Goal: Transaction & Acquisition: Purchase product/service

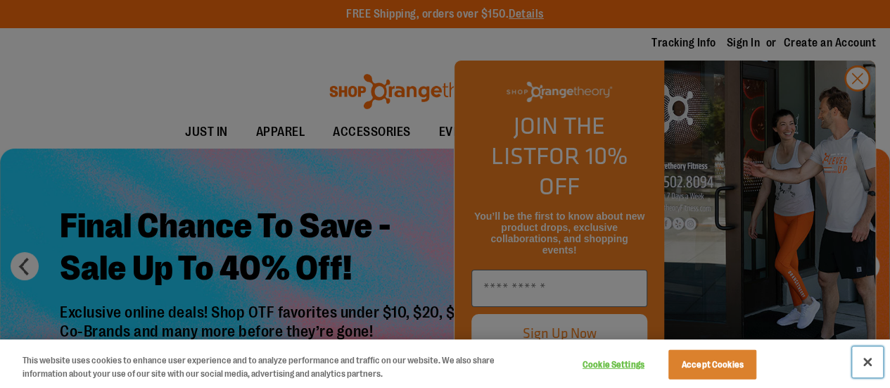
click at [875, 362] on button "Close" at bounding box center [867, 361] width 31 height 31
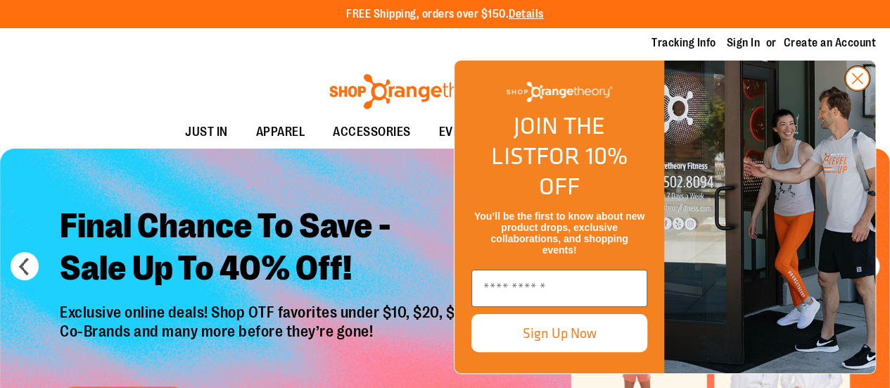
click at [856, 84] on icon "Close dialog" at bounding box center [858, 79] width 10 height 10
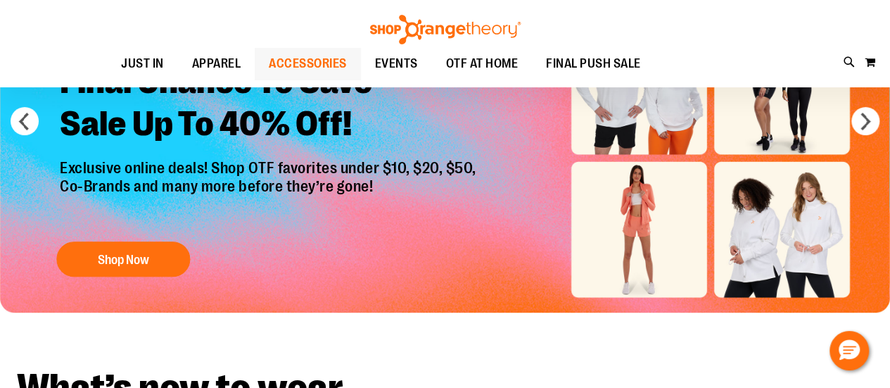
scroll to position [141, 0]
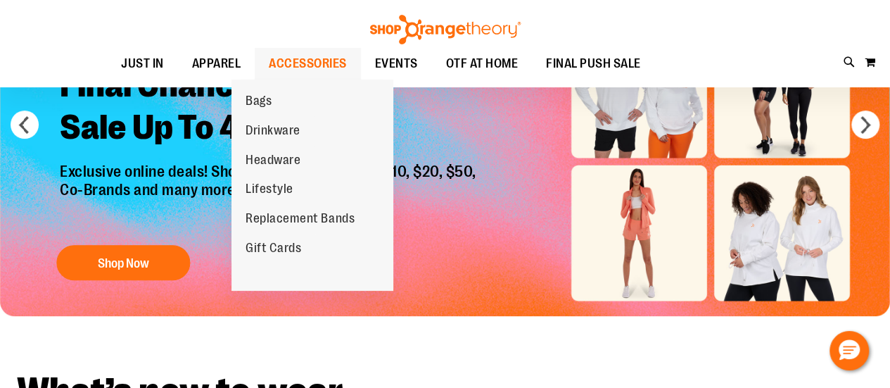
click at [277, 63] on span "ACCESSORIES" at bounding box center [308, 64] width 78 height 32
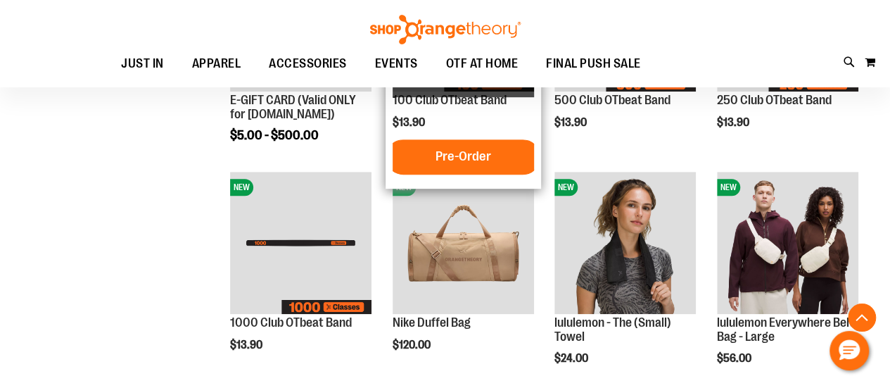
scroll to position [352, 0]
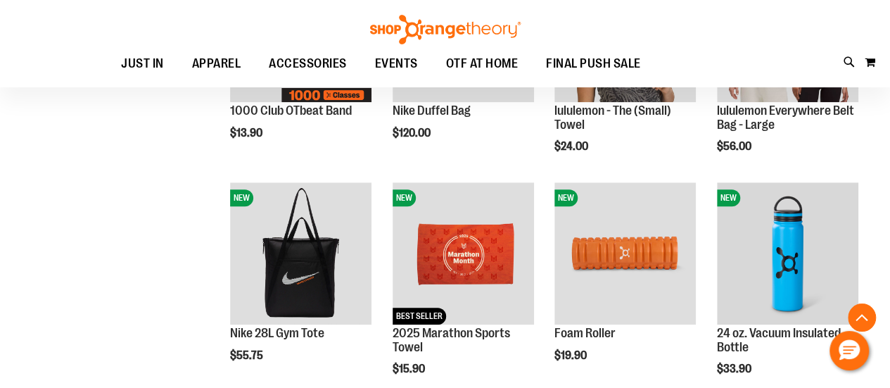
scroll to position [563, 0]
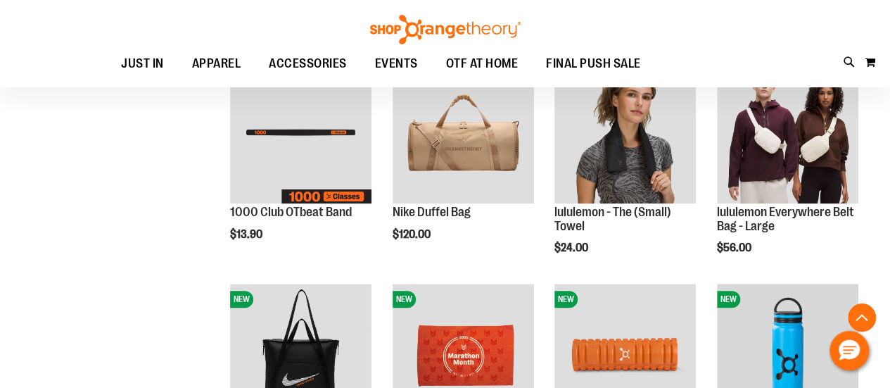
scroll to position [352, 0]
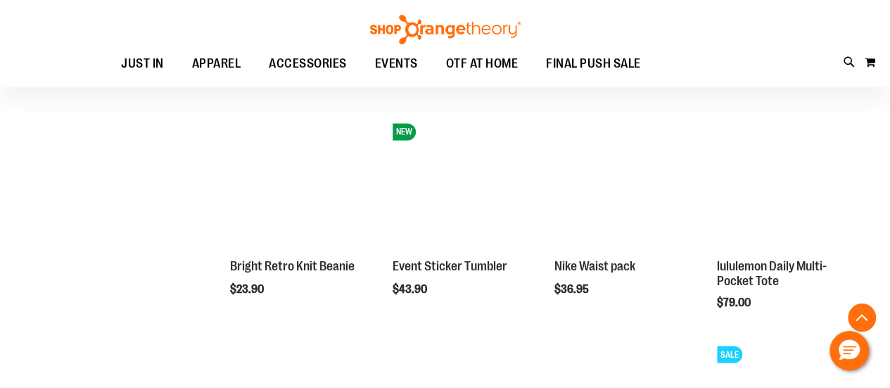
scroll to position [1056, 0]
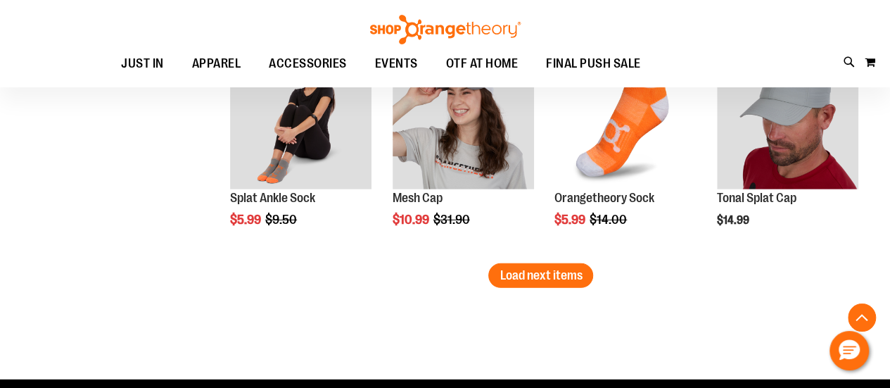
scroll to position [2041, 0]
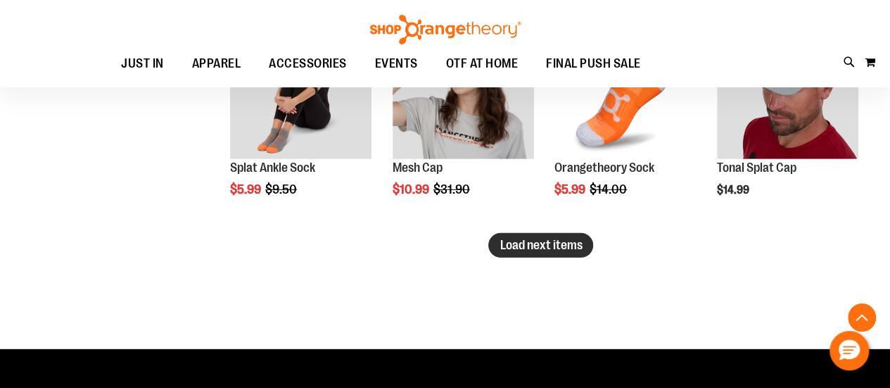
click at [572, 245] on span "Load next items" at bounding box center [541, 245] width 82 height 14
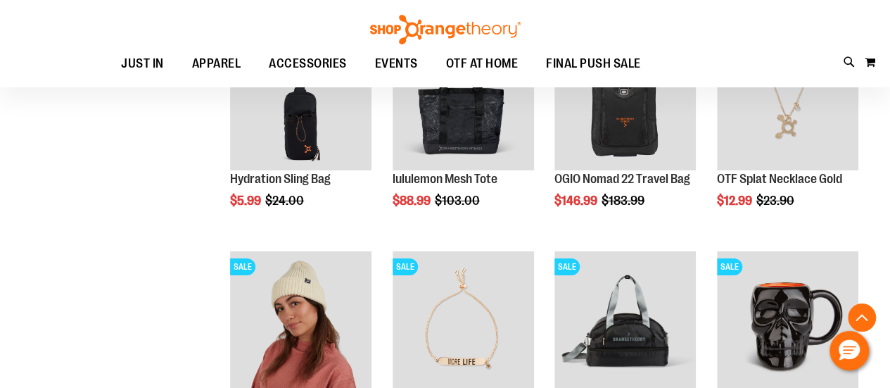
scroll to position [2182, 0]
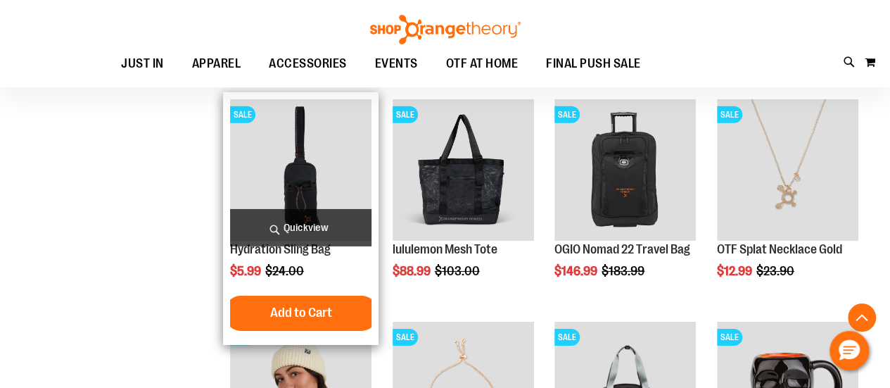
click at [296, 144] on img "product" at bounding box center [300, 169] width 141 height 141
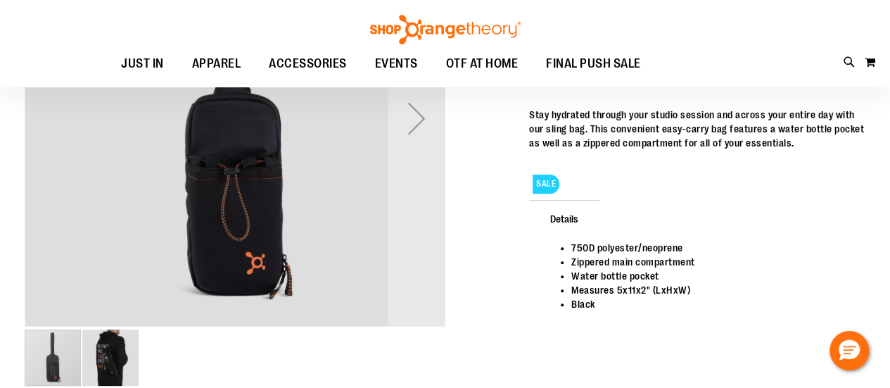
scroll to position [140, 0]
click at [113, 355] on img "image 2 of 2" at bounding box center [110, 358] width 56 height 56
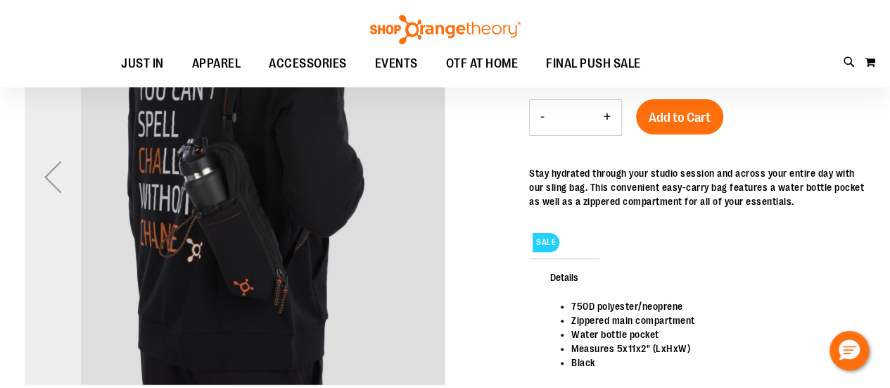
scroll to position [69, 0]
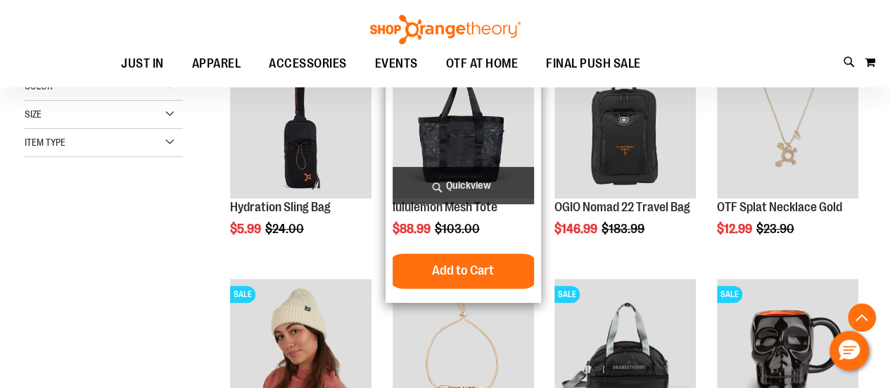
scroll to position [280, 0]
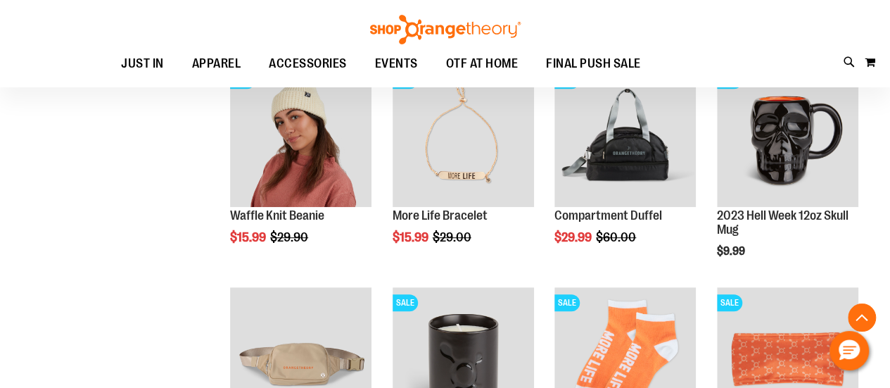
scroll to position [421, 0]
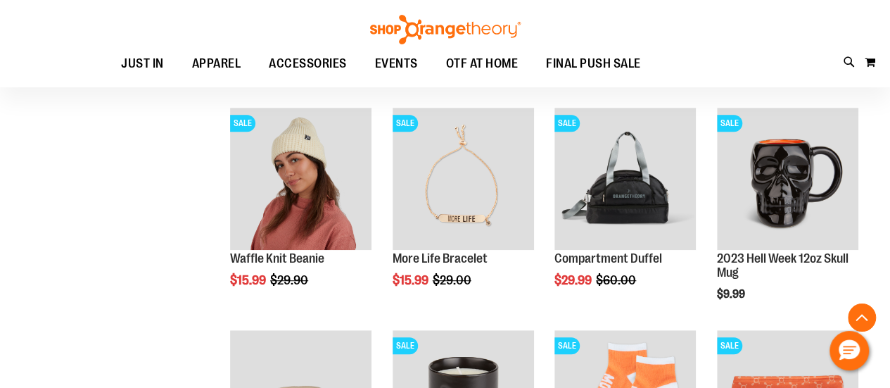
scroll to position [280, 0]
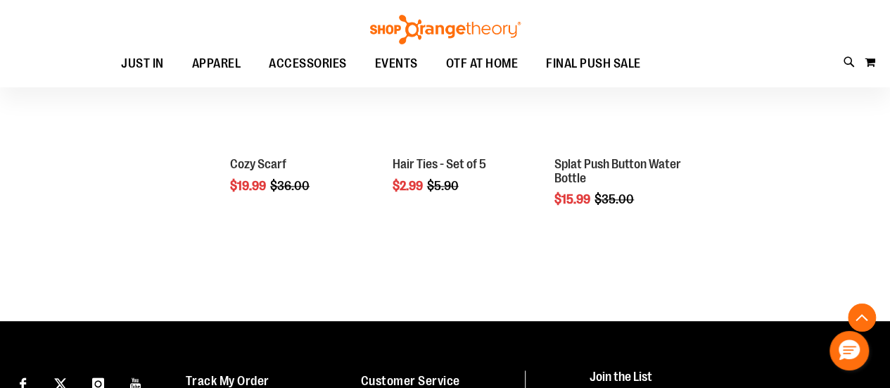
scroll to position [702, 0]
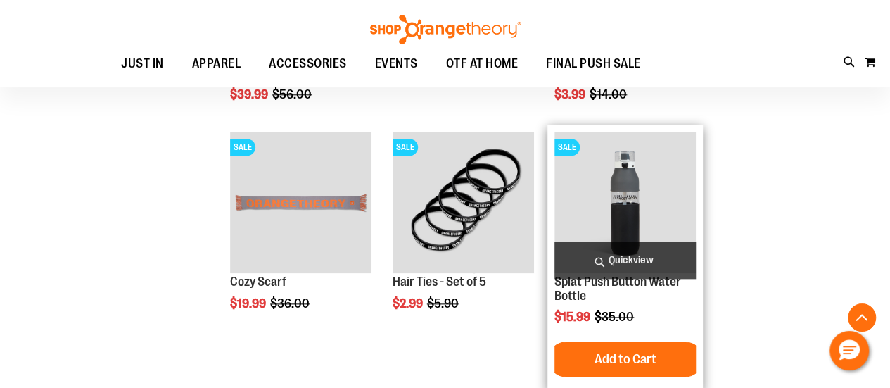
click at [636, 173] on img "product" at bounding box center [625, 202] width 141 height 141
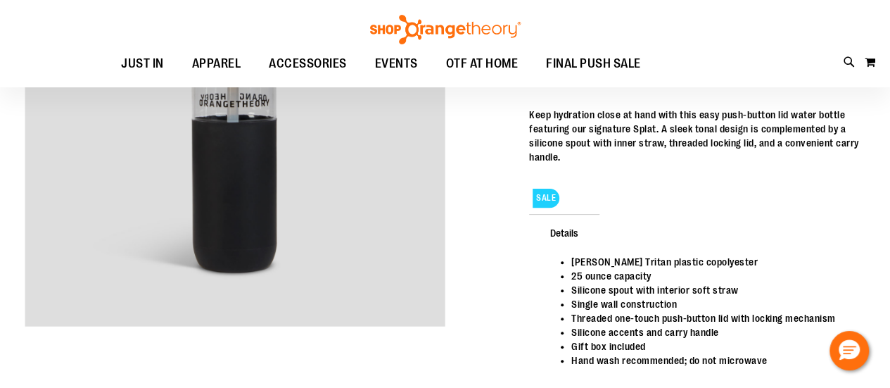
scroll to position [140, 0]
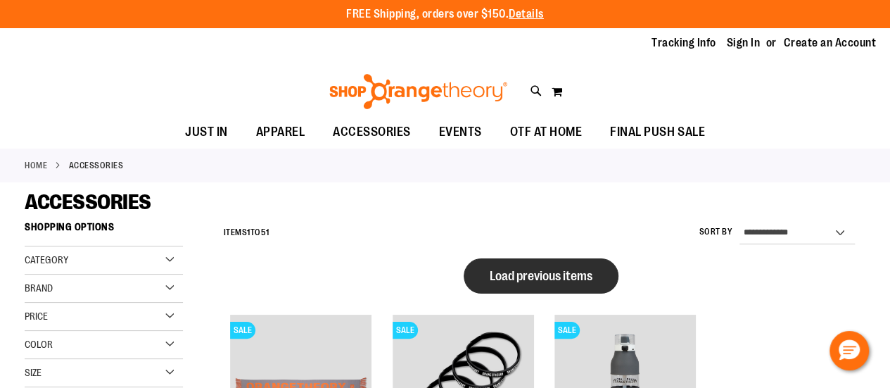
click at [562, 273] on span "Load previous items" at bounding box center [541, 276] width 103 height 14
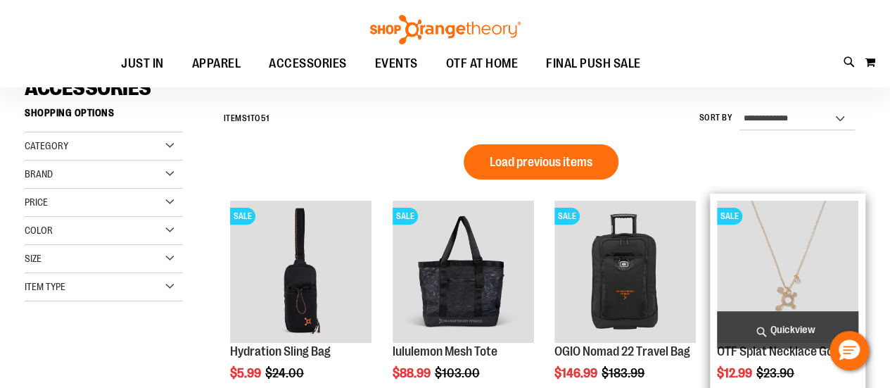
scroll to position [211, 0]
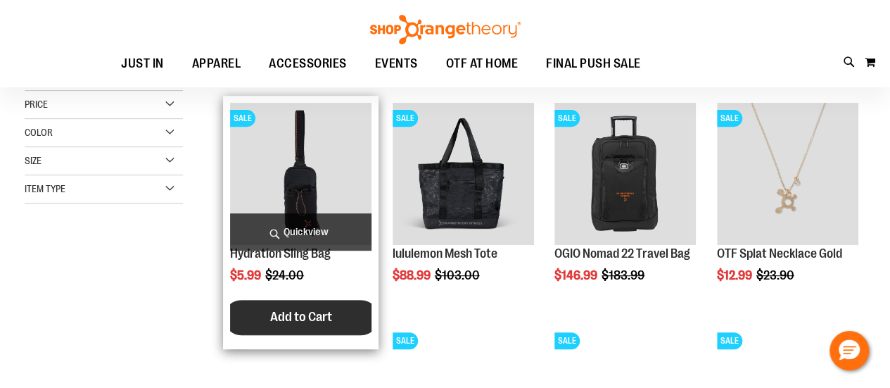
click at [277, 313] on span "Add to Cart" at bounding box center [301, 316] width 62 height 15
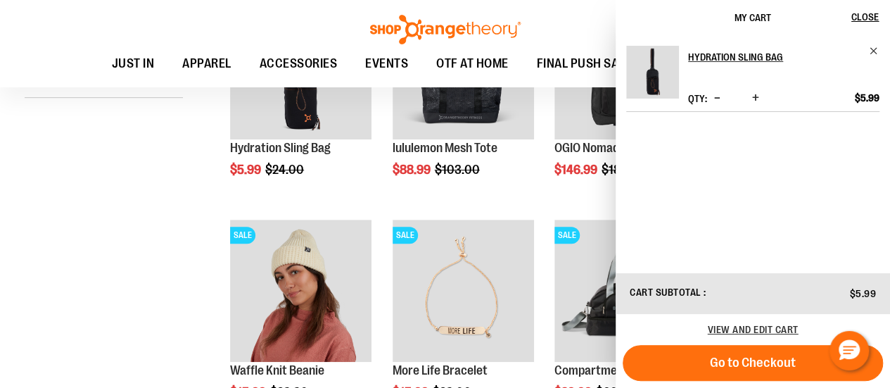
scroll to position [422, 0]
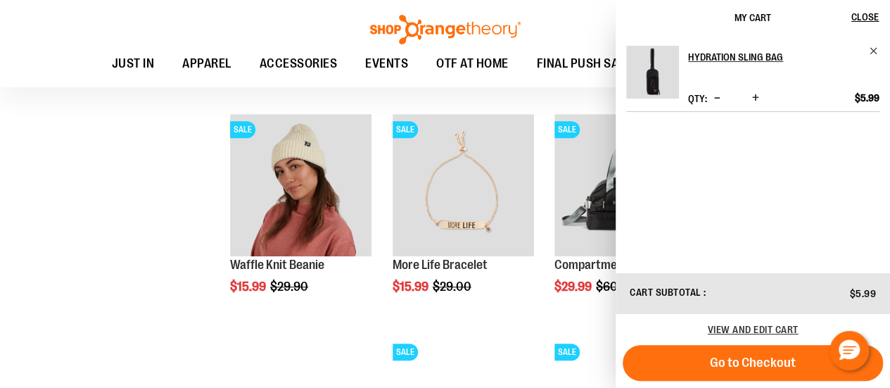
click at [120, 195] on div "**********" at bounding box center [445, 325] width 841 height 1067
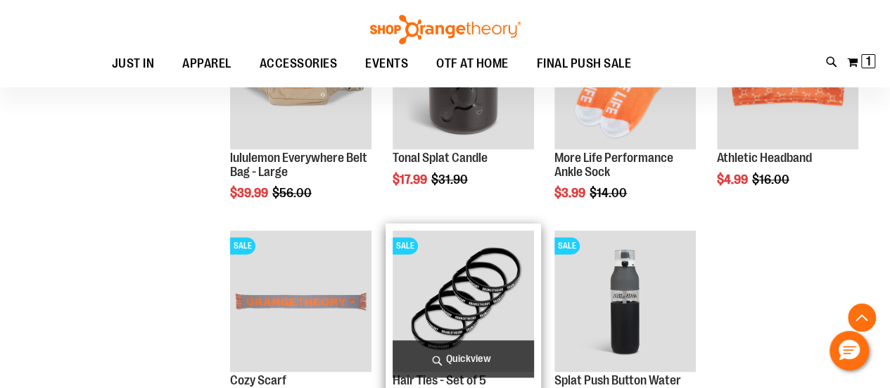
scroll to position [774, 0]
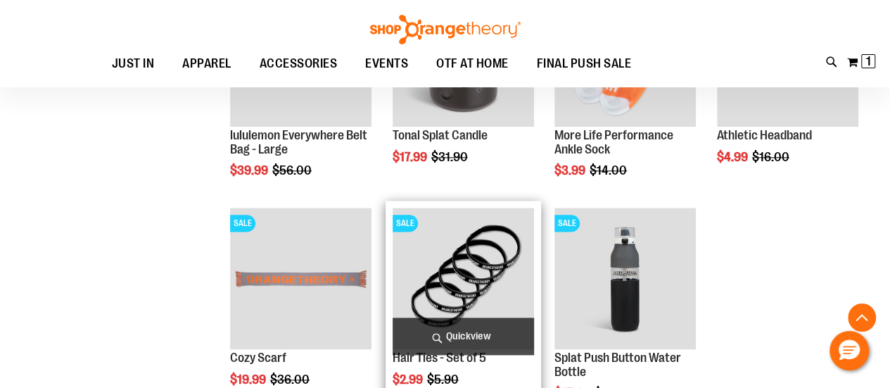
click at [476, 265] on img "product" at bounding box center [463, 278] width 141 height 141
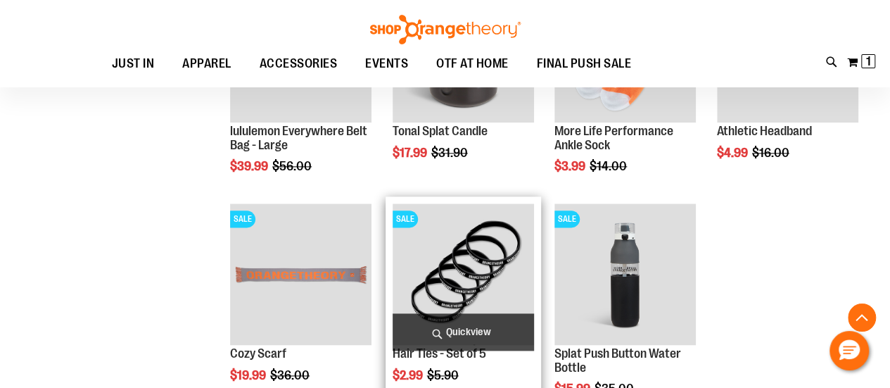
scroll to position [915, 0]
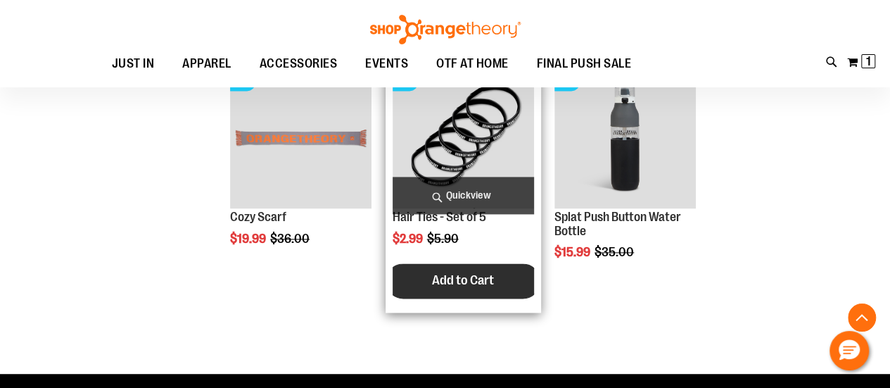
click at [452, 272] on button "Add to Cart" at bounding box center [463, 280] width 155 height 35
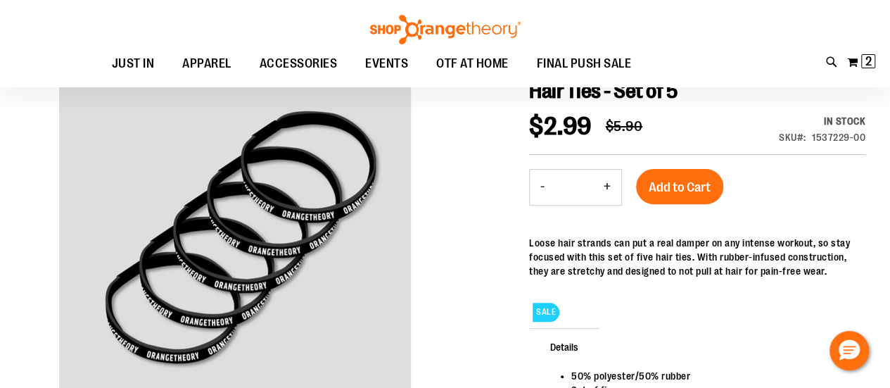
scroll to position [141, 0]
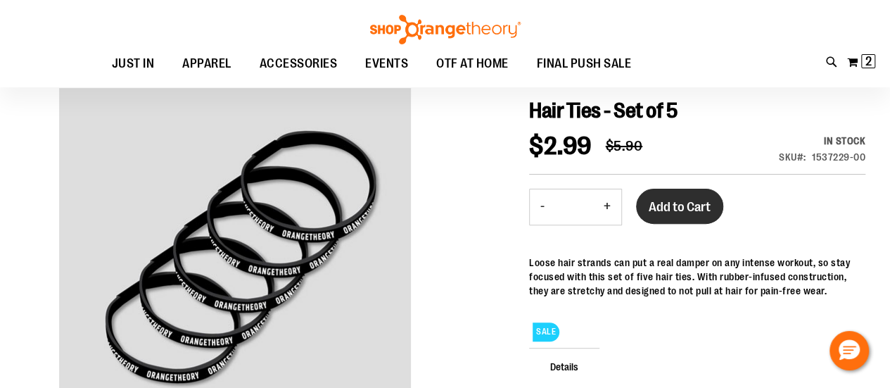
click at [716, 194] on button "Add to Cart" at bounding box center [679, 206] width 87 height 35
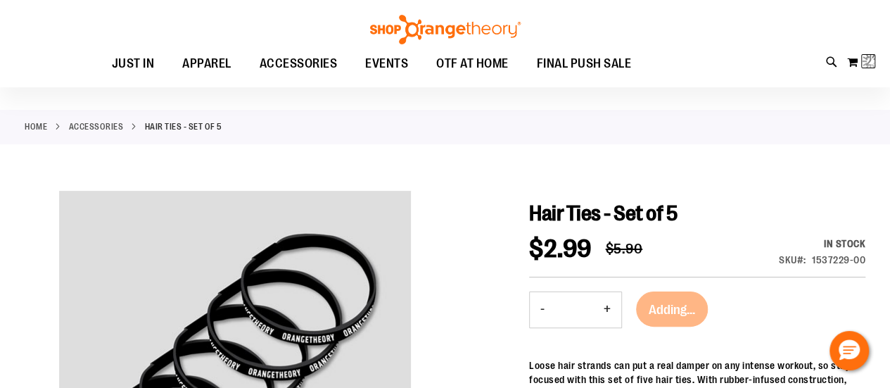
scroll to position [0, 0]
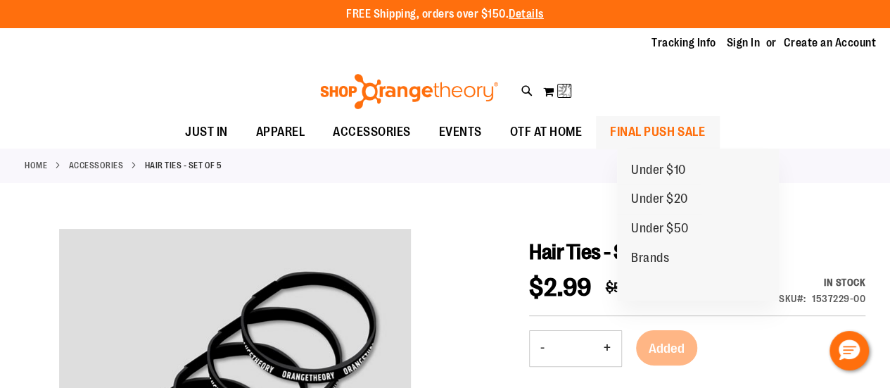
click at [662, 125] on span "FINAL PUSH SALE" at bounding box center [657, 132] width 95 height 32
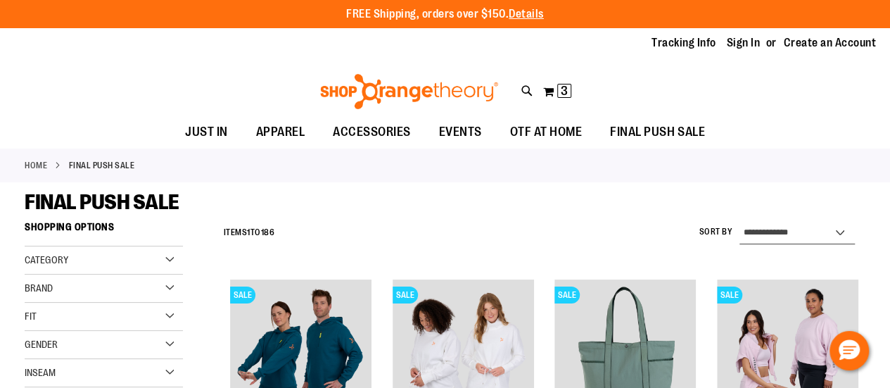
click at [776, 232] on select "**********" at bounding box center [797, 233] width 115 height 23
select select "*********"
click at [740, 222] on select "**********" at bounding box center [797, 233] width 115 height 23
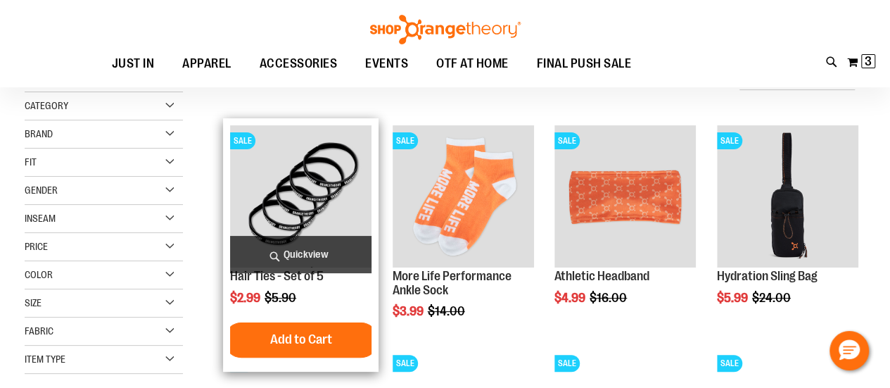
scroll to position [3, 0]
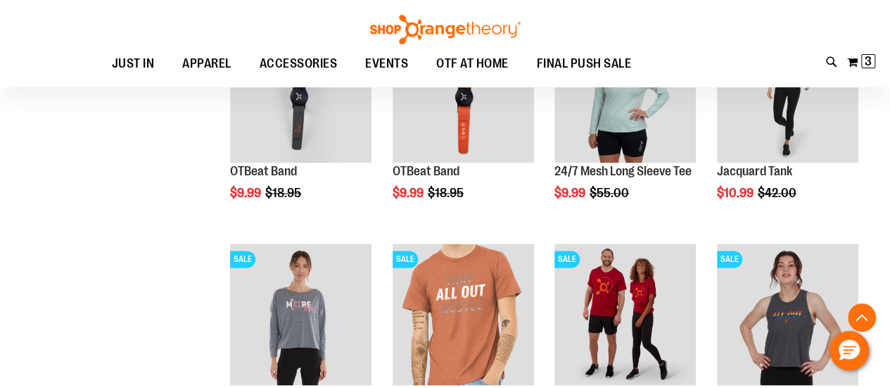
scroll to position [1129, 0]
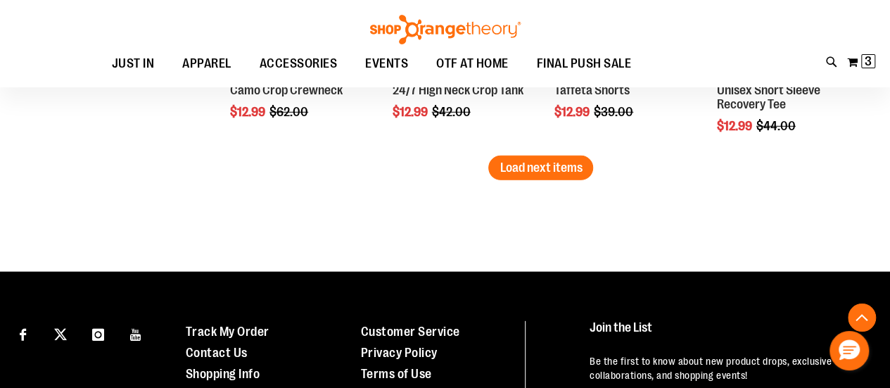
scroll to position [1973, 0]
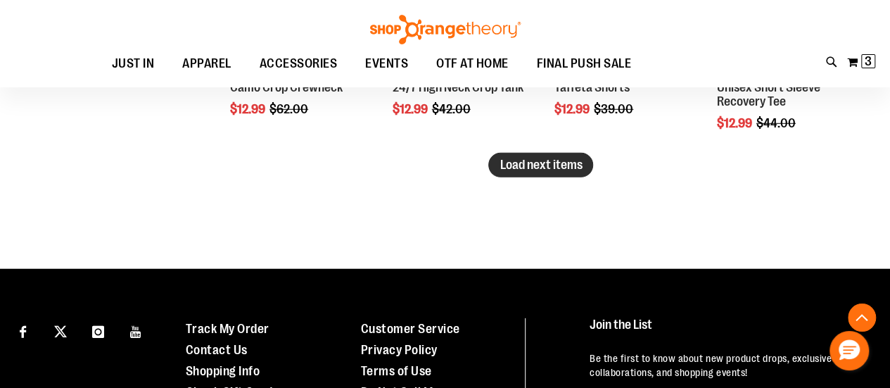
click at [562, 166] on span "Load next items" at bounding box center [541, 165] width 82 height 14
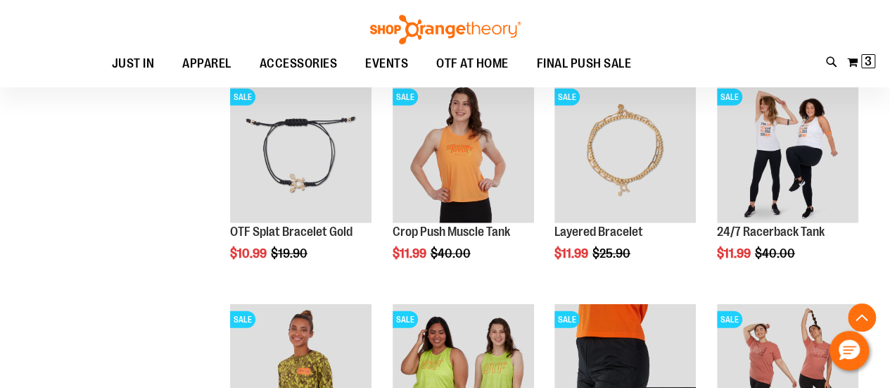
scroll to position [1692, 0]
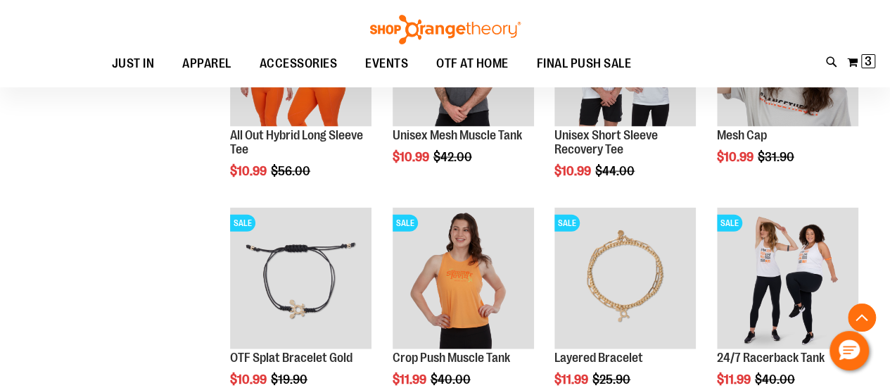
scroll to position [1340, 0]
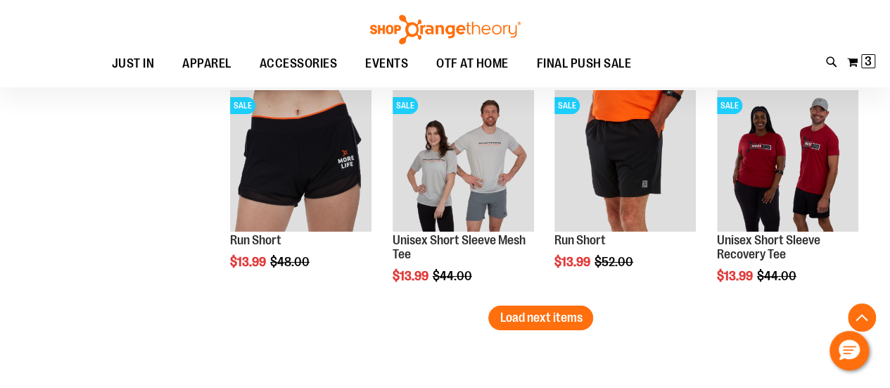
scroll to position [2466, 0]
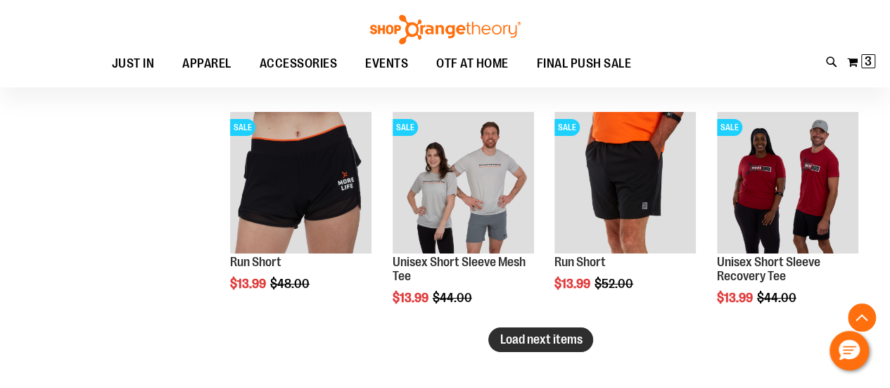
click at [537, 332] on span "Load next items" at bounding box center [541, 339] width 82 height 14
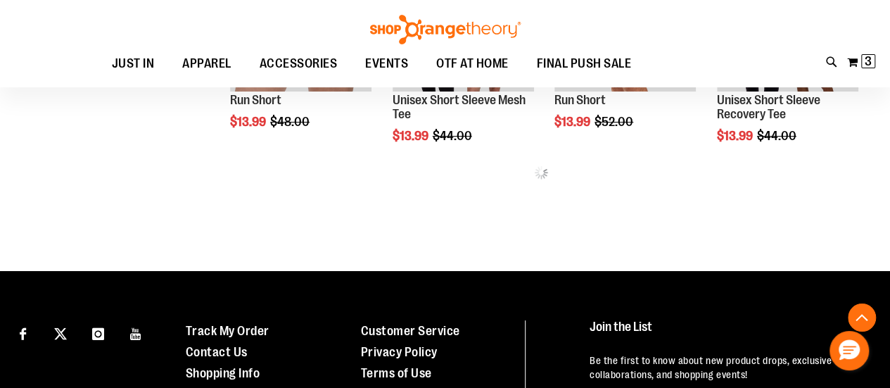
scroll to position [2607, 0]
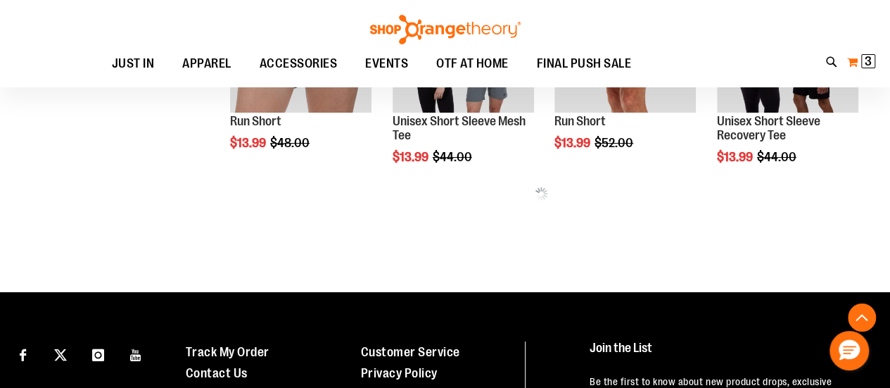
click at [862, 62] on span "3 3 items" at bounding box center [868, 61] width 14 height 14
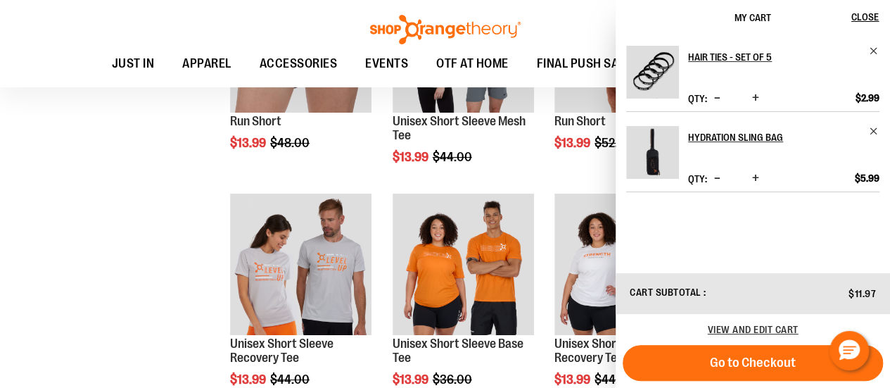
click at [718, 98] on span "Decrease product quantity" at bounding box center [717, 98] width 6 height 14
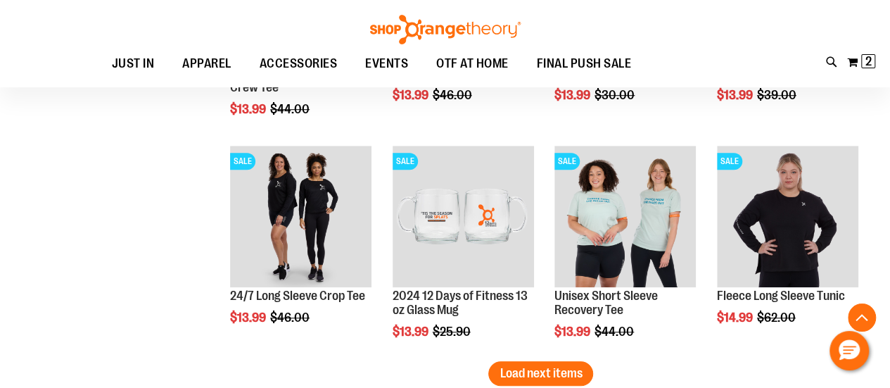
scroll to position [3170, 0]
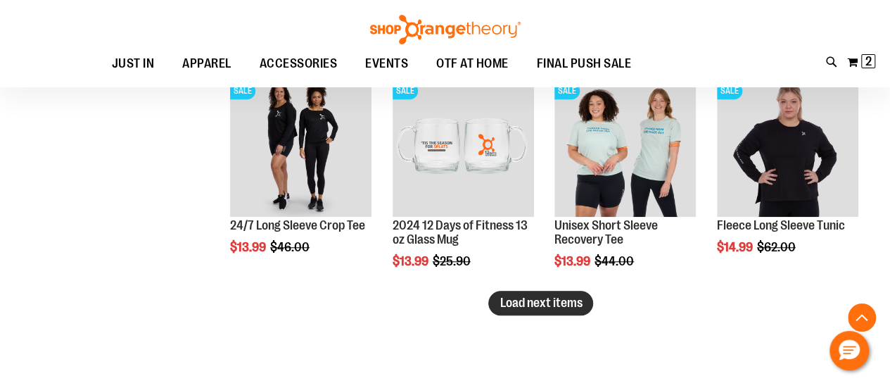
click at [536, 293] on button "Load next items" at bounding box center [540, 303] width 105 height 25
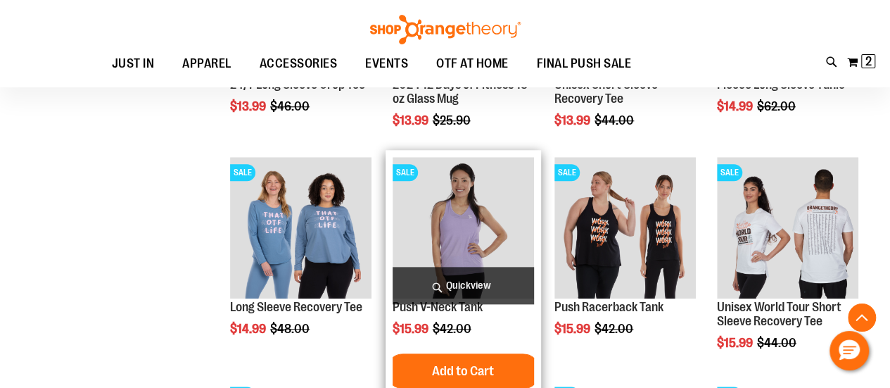
scroll to position [3381, 0]
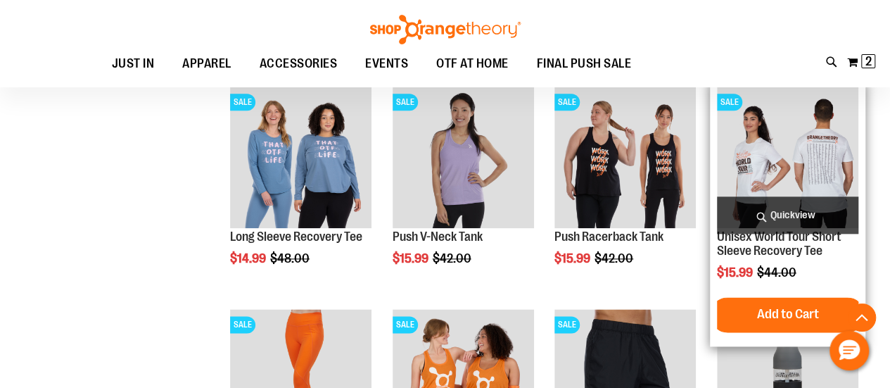
click at [774, 120] on img "product" at bounding box center [787, 157] width 141 height 141
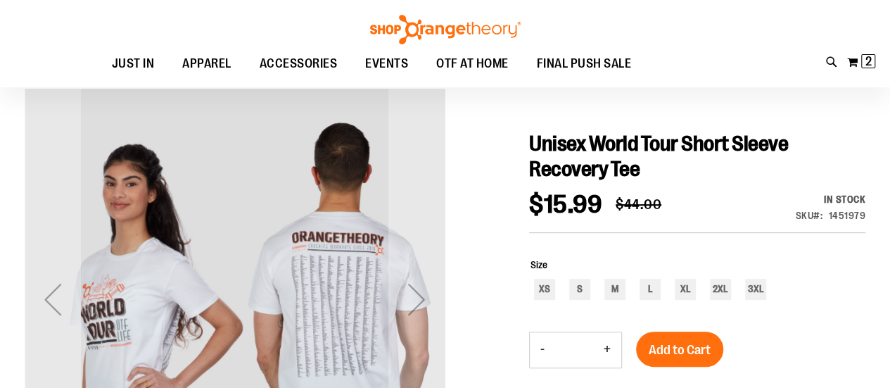
scroll to position [141, 0]
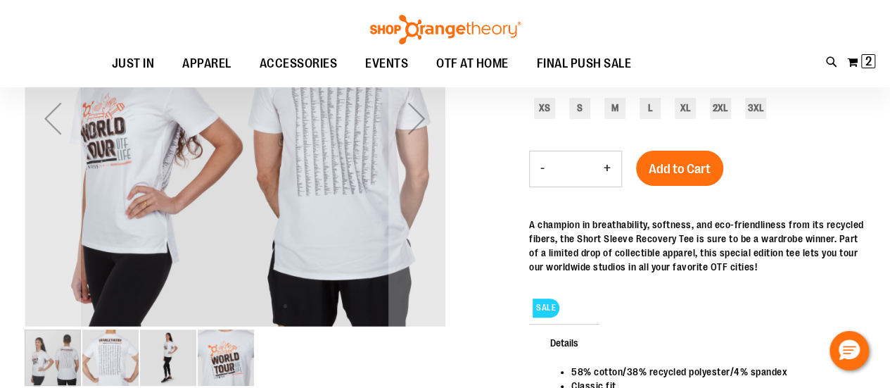
click at [103, 358] on img "image 2 of 4" at bounding box center [110, 357] width 56 height 56
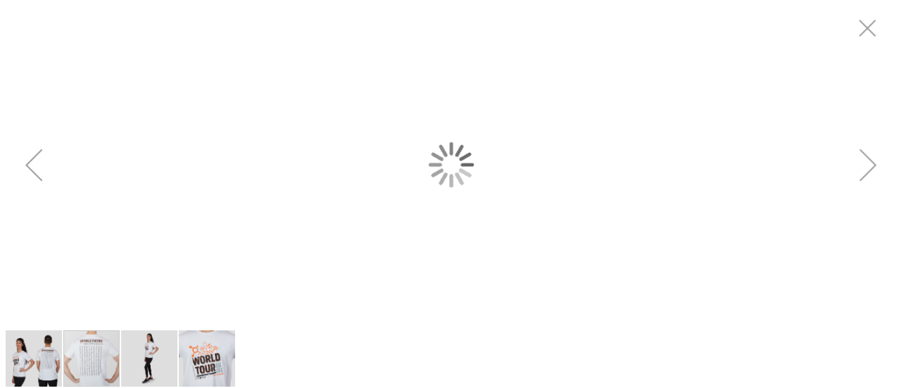
scroll to position [0, 0]
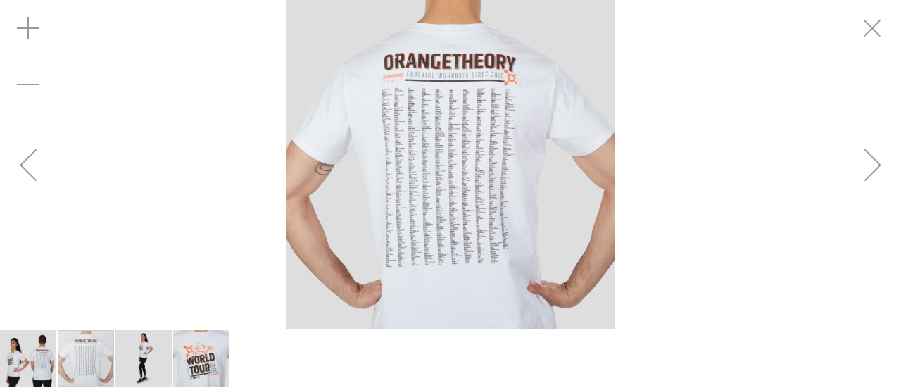
click at [431, 122] on img "carousel" at bounding box center [450, 164] width 329 height 329
click at [194, 356] on img "image 4 of 4" at bounding box center [201, 358] width 56 height 56
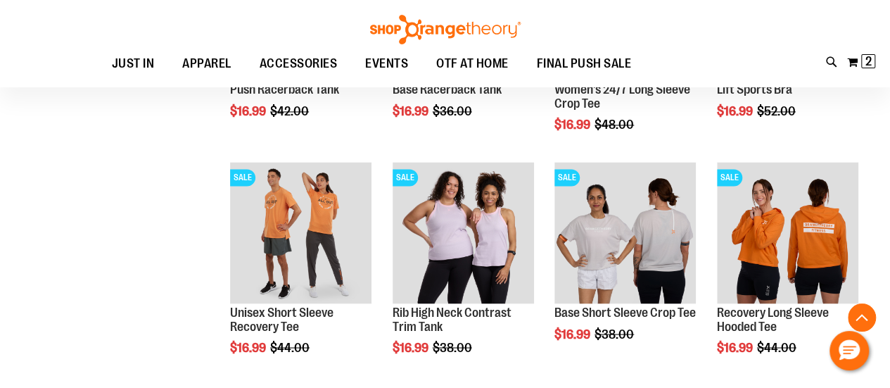
scroll to position [1069, 0]
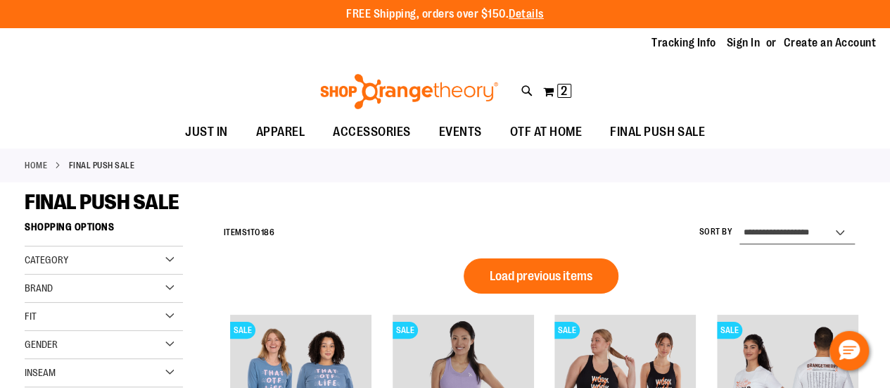
click at [780, 235] on select "**********" at bounding box center [797, 233] width 115 height 23
click at [740, 222] on select "**********" at bounding box center [797, 233] width 115 height 23
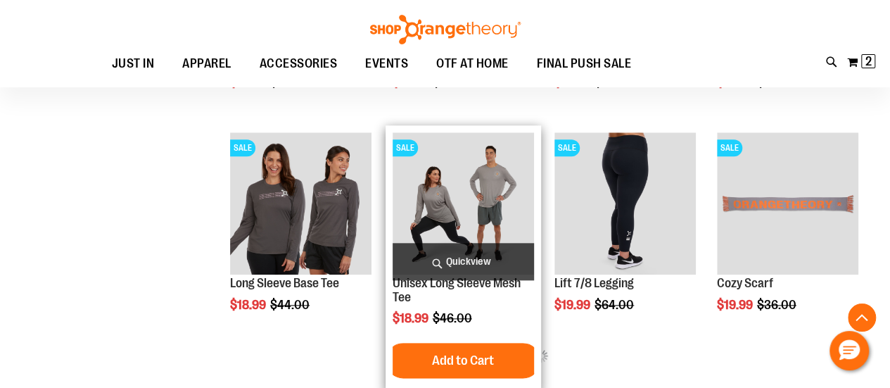
scroll to position [563, 0]
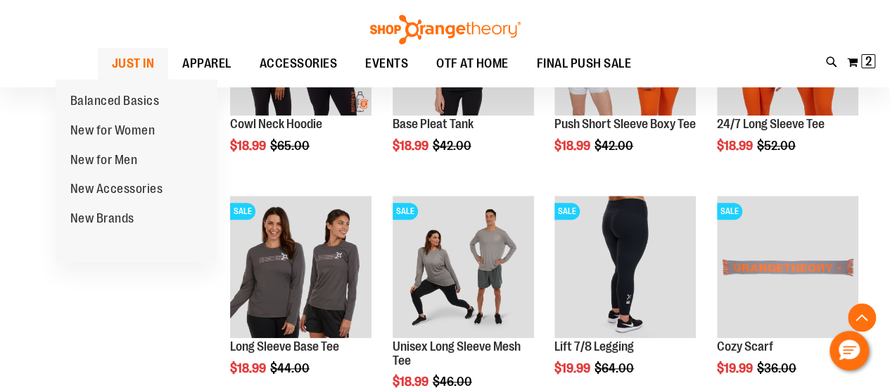
click at [115, 69] on span "JUST IN" at bounding box center [133, 64] width 43 height 32
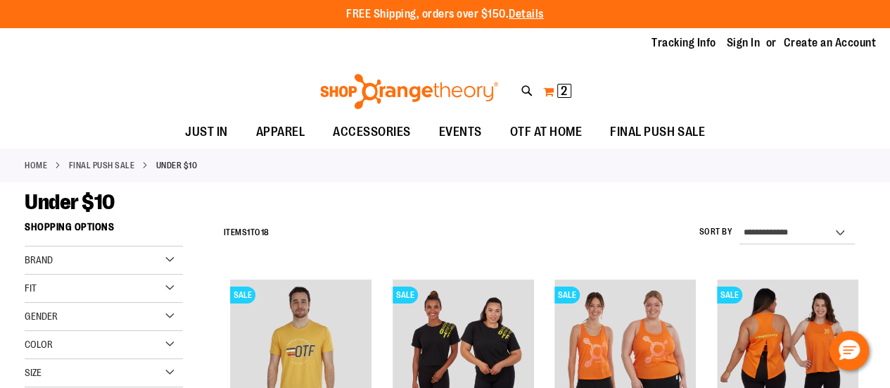
click at [556, 91] on button "My Cart 2 2 items" at bounding box center [558, 91] width 30 height 23
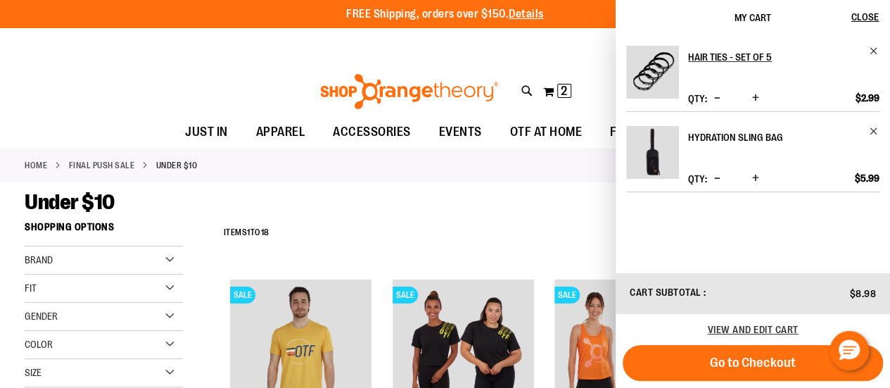
click at [723, 137] on h2 "Hydration Sling Bag" at bounding box center [774, 137] width 172 height 23
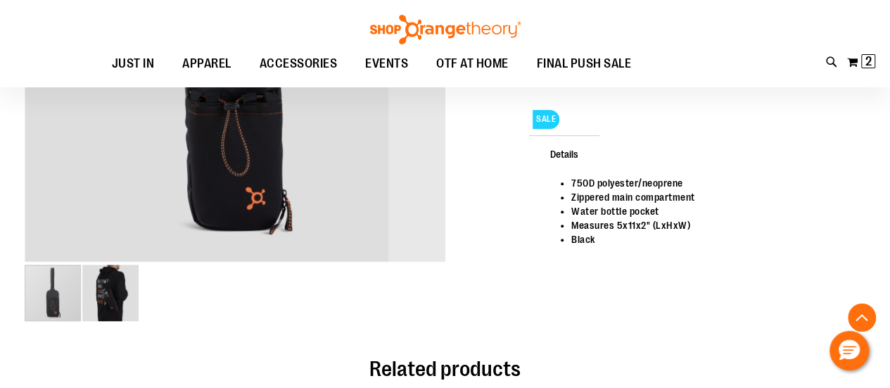
scroll to position [422, 0]
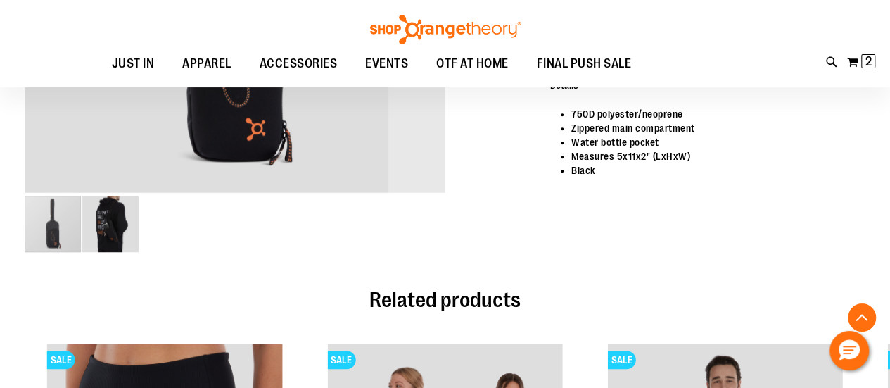
click at [115, 229] on img "image 2 of 2" at bounding box center [110, 224] width 56 height 56
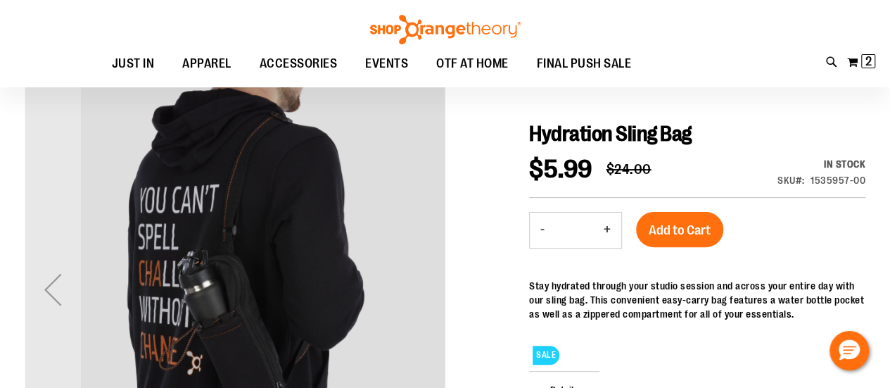
scroll to position [258, 0]
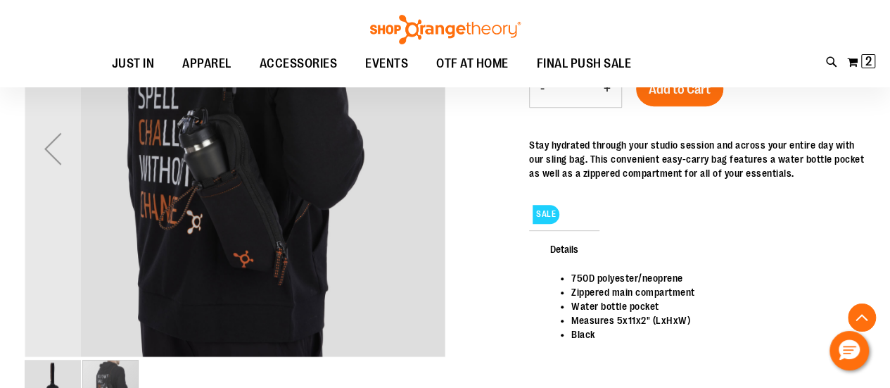
click at [49, 371] on img "image 1 of 2" at bounding box center [53, 388] width 56 height 56
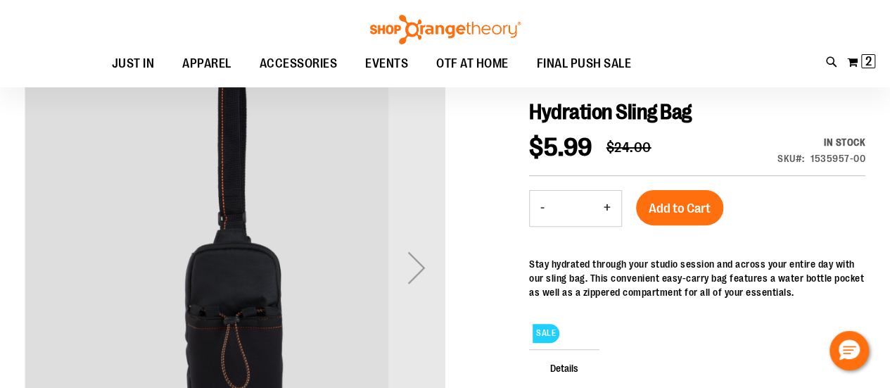
scroll to position [118, 0]
